Goal: Information Seeking & Learning: Learn about a topic

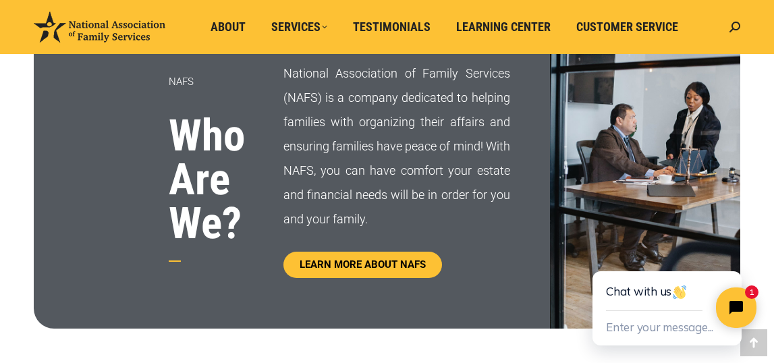
scroll to position [722, 0]
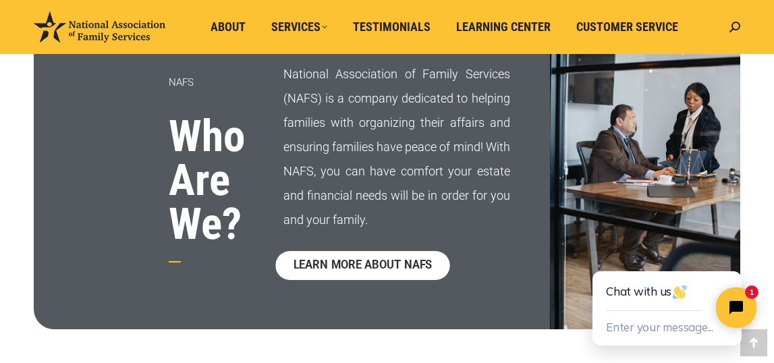
click at [398, 265] on span "LEARN MORE ABOUT NAFS" at bounding box center [362, 266] width 139 height 11
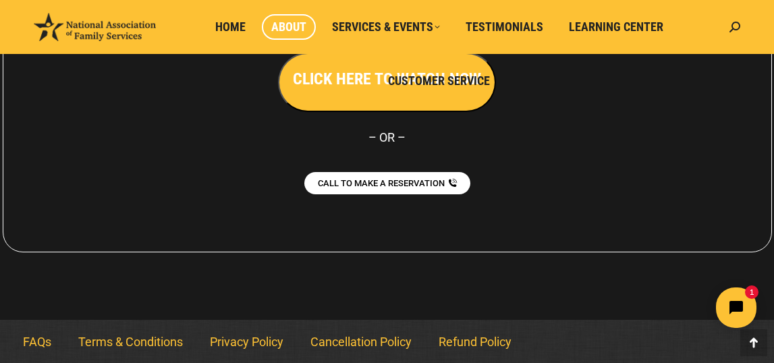
scroll to position [1221, 0]
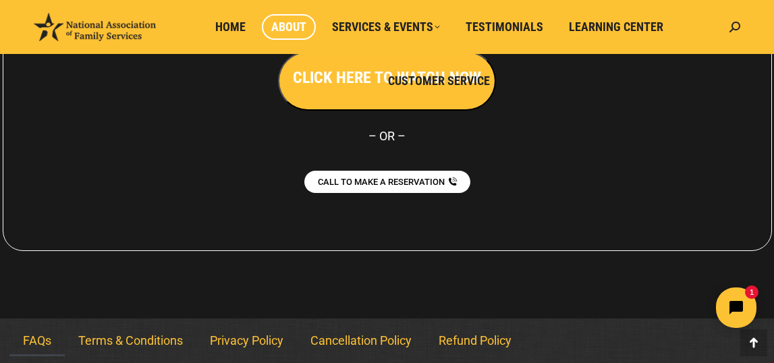
click at [36, 335] on link "FAQs" at bounding box center [36, 340] width 55 height 31
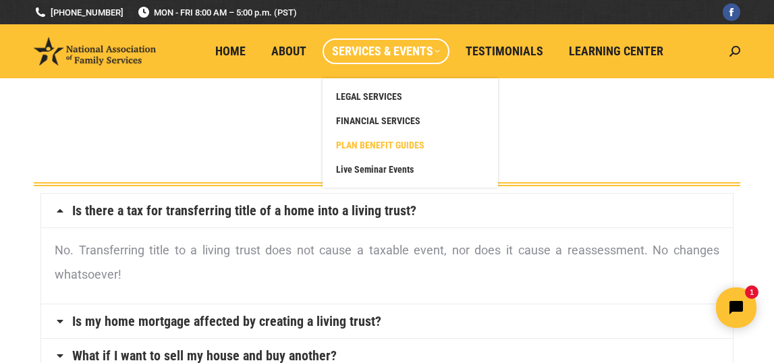
click at [402, 146] on span "PLAN BENEFIT GUIDES" at bounding box center [380, 145] width 88 height 12
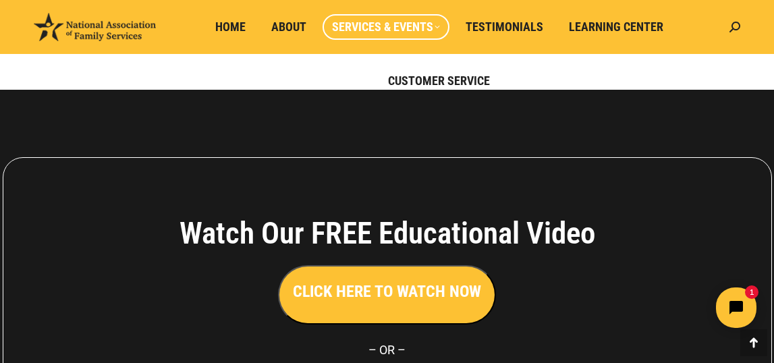
scroll to position [338, 0]
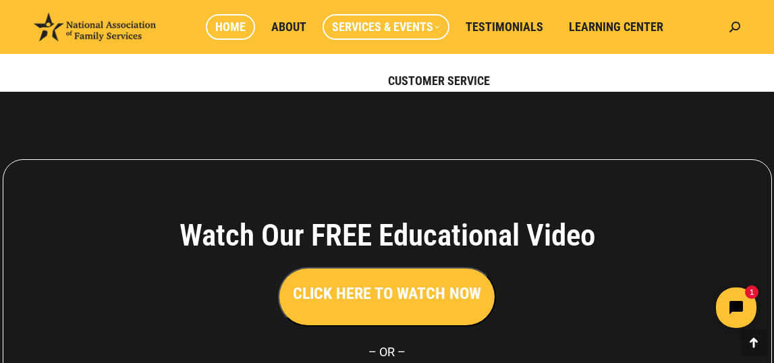
click at [230, 27] on span "Home" at bounding box center [230, 27] width 30 height 15
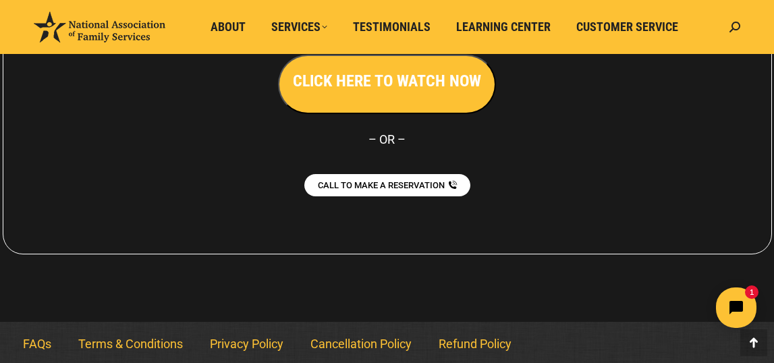
scroll to position [3156, 0]
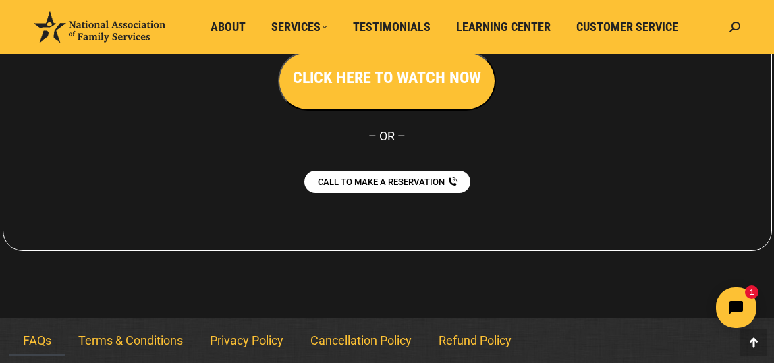
click at [38, 338] on link "FAQs" at bounding box center [36, 340] width 55 height 31
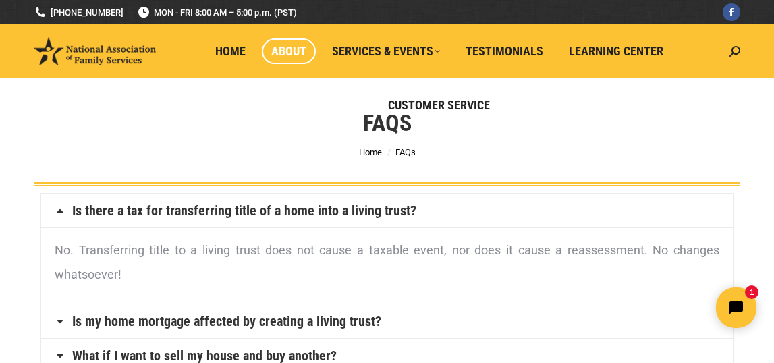
click at [298, 51] on span "About" at bounding box center [288, 51] width 35 height 15
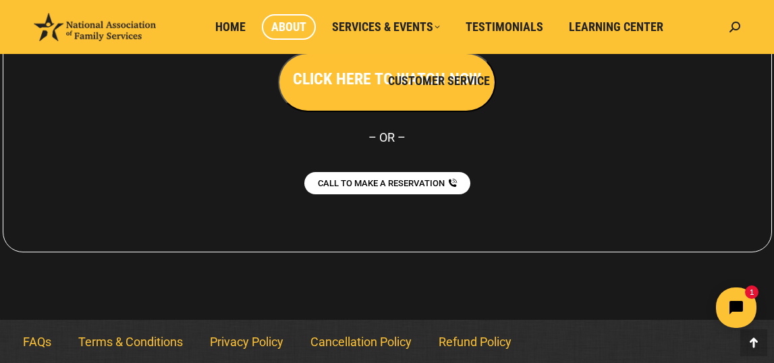
scroll to position [1218, 0]
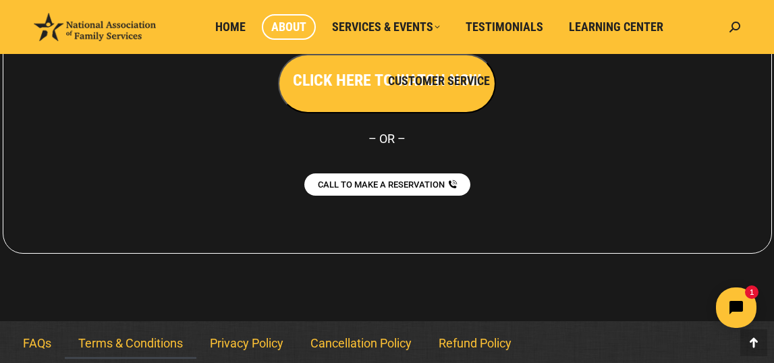
click at [162, 344] on link "Terms & Conditions" at bounding box center [131, 343] width 132 height 31
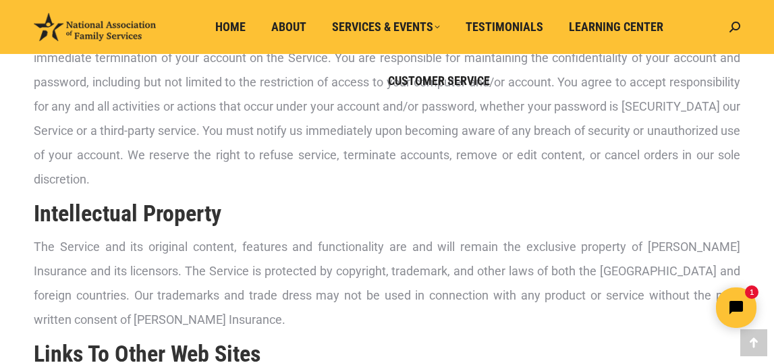
scroll to position [521, 0]
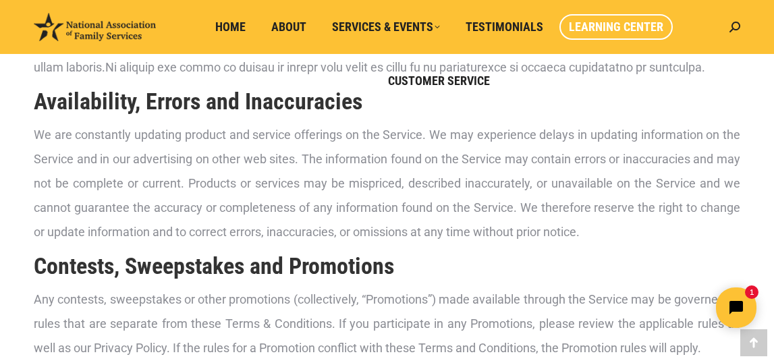
click at [601, 26] on span "Learning Center" at bounding box center [616, 27] width 95 height 15
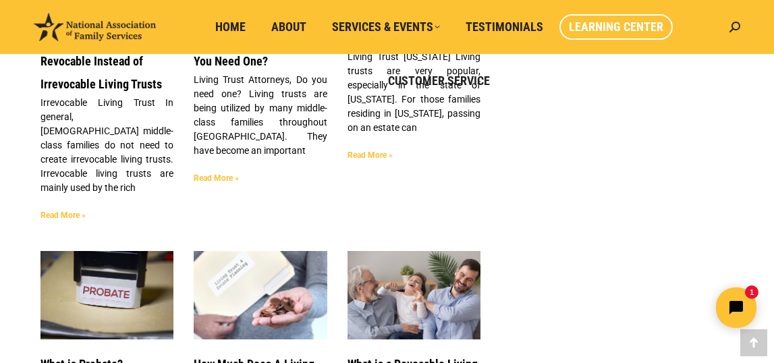
scroll to position [2924, 0]
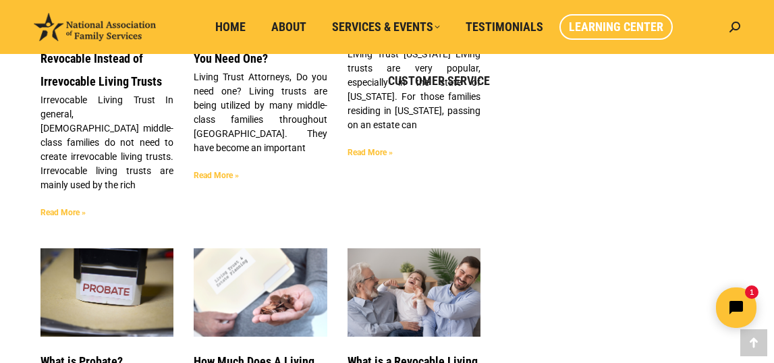
click at [222, 176] on link "Read More »" at bounding box center [216, 175] width 45 height 9
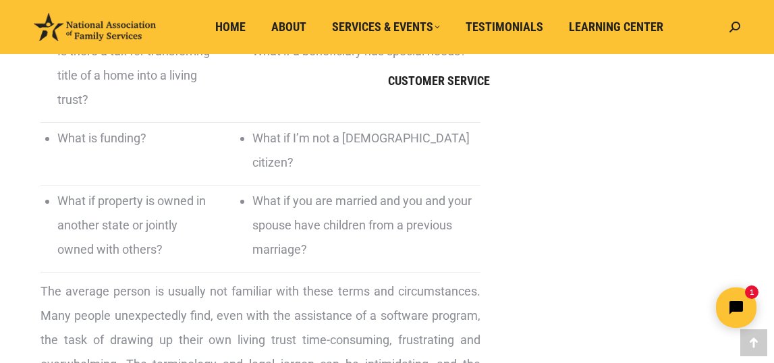
scroll to position [1225, 0]
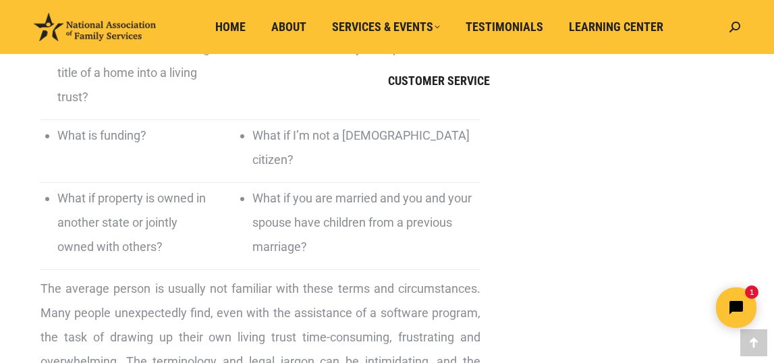
click at [117, 186] on li "What if property is owned in another state or jointly owned with others?" at bounding box center [136, 222] width 159 height 73
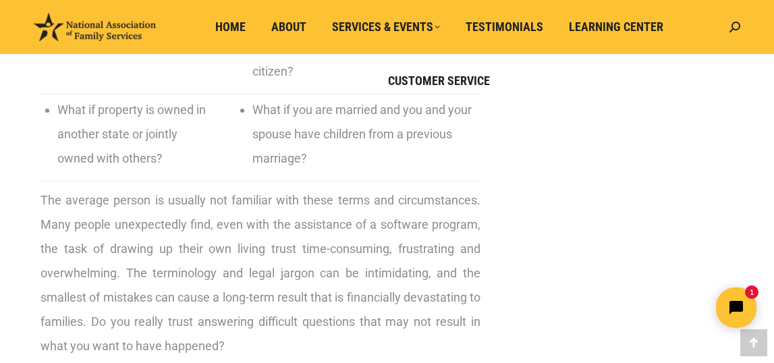
scroll to position [1312, 0]
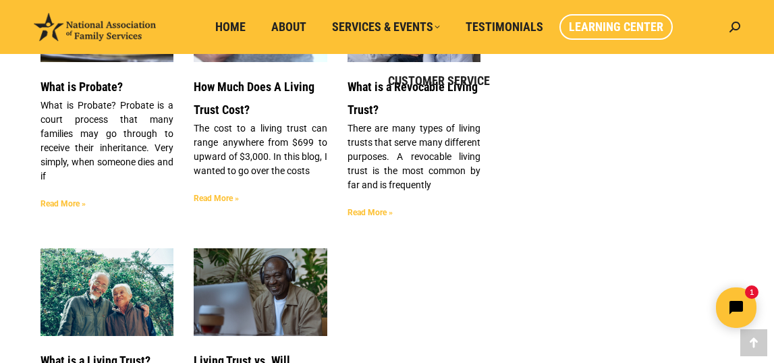
scroll to position [3196, 0]
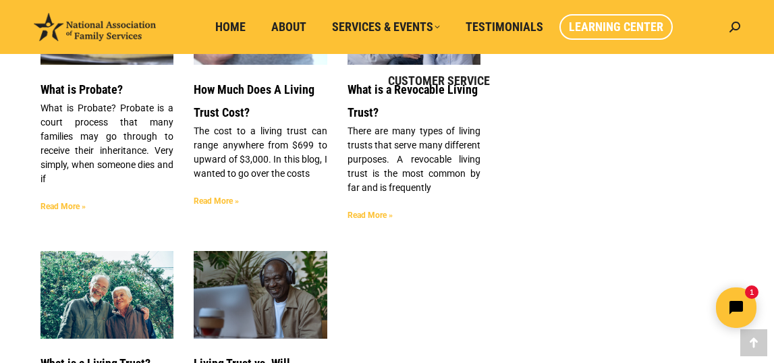
click at [387, 211] on link "Read More »" at bounding box center [370, 215] width 45 height 9
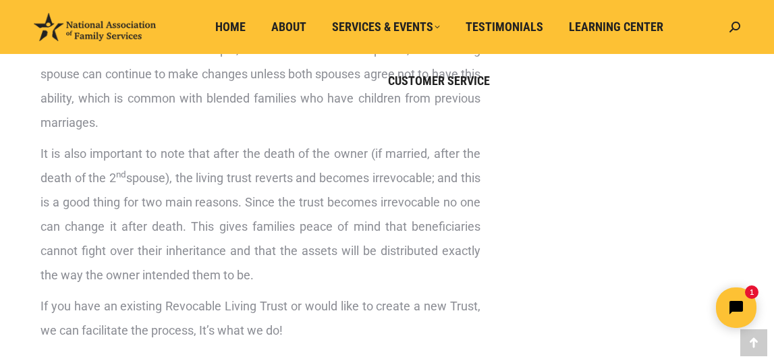
scroll to position [1303, 0]
